Goal: Information Seeking & Learning: Learn about a topic

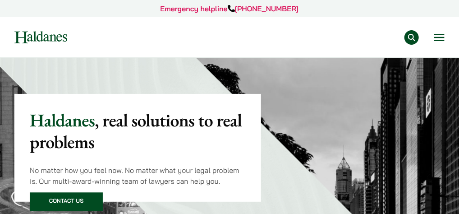
click at [435, 41] on button "Open menu" at bounding box center [439, 37] width 11 height 7
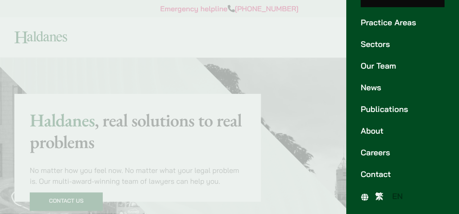
scroll to position [117, 0]
click at [390, 146] on link "Careers" at bounding box center [403, 152] width 84 height 12
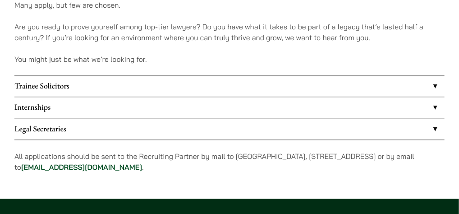
scroll to position [704, 0]
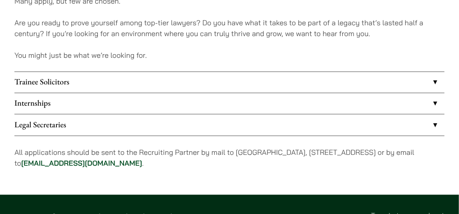
click at [321, 92] on link "Trainee Solicitors" at bounding box center [229, 82] width 430 height 21
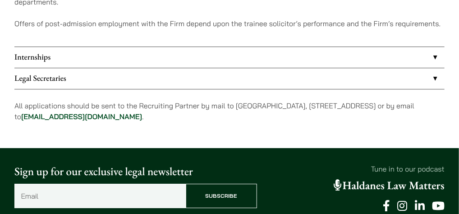
scroll to position [925, 0]
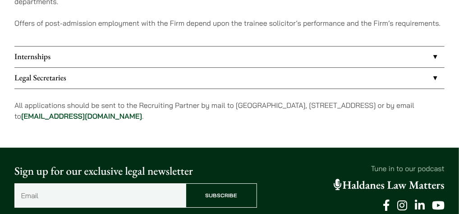
click at [274, 67] on link "Internships" at bounding box center [229, 56] width 430 height 21
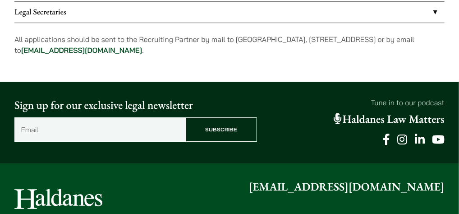
scroll to position [959, 0]
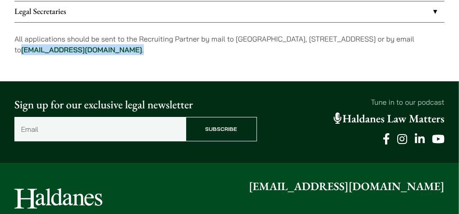
drag, startPoint x: 120, startPoint y: 168, endPoint x: 13, endPoint y: 170, distance: 107.3
copy p "career@haldanes.com ."
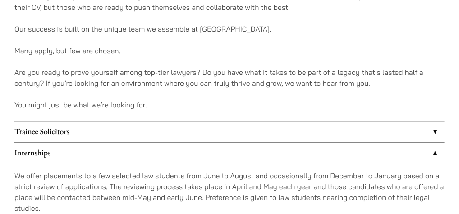
scroll to position [656, 0]
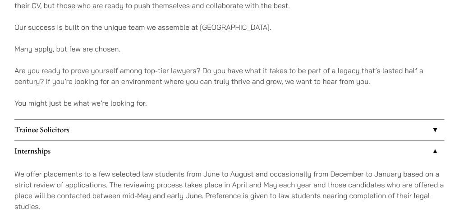
click at [108, 140] on link "Trainee Solicitors" at bounding box center [229, 129] width 430 height 21
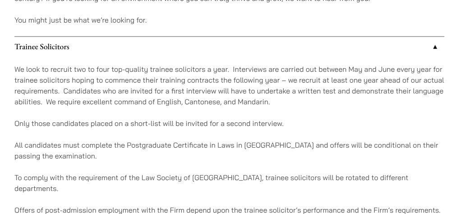
scroll to position [736, 0]
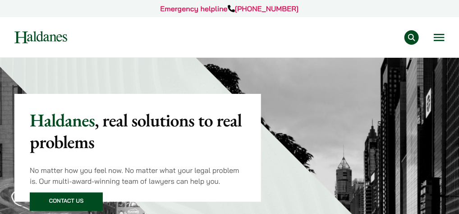
click at [437, 41] on button "Open menu" at bounding box center [439, 37] width 11 height 7
click at [435, 40] on button "Open menu" at bounding box center [439, 37] width 11 height 7
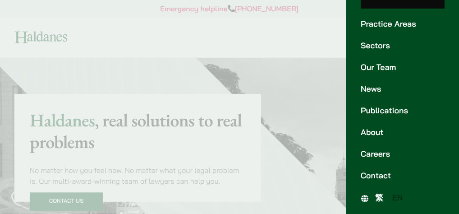
scroll to position [82, 0]
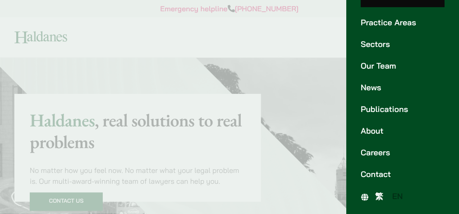
click at [389, 159] on link "Careers" at bounding box center [403, 152] width 84 height 12
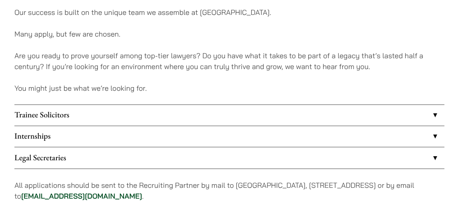
scroll to position [679, 0]
